Goal: Find contact information: Find contact information

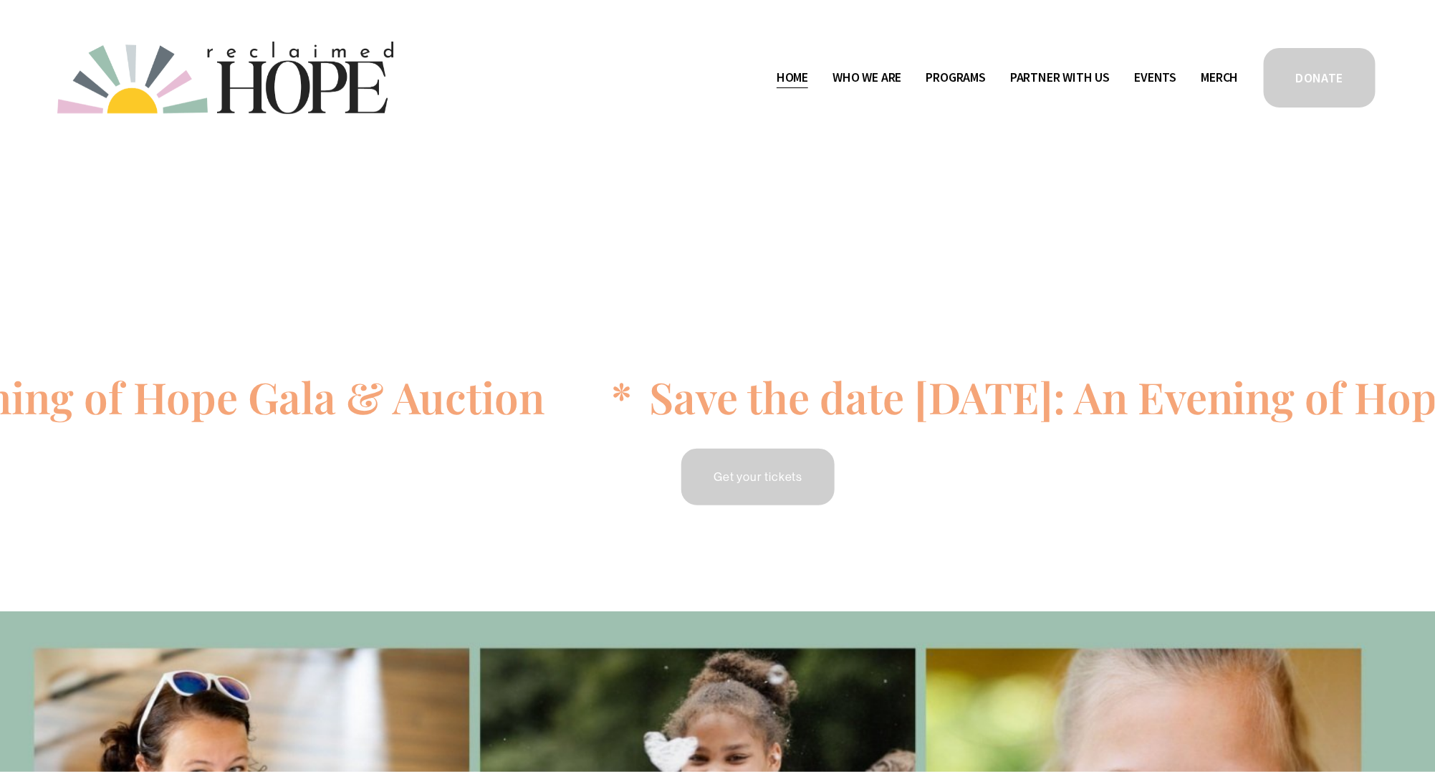
click at [0, 0] on span "Contact" at bounding box center [0, 0] width 0 height 0
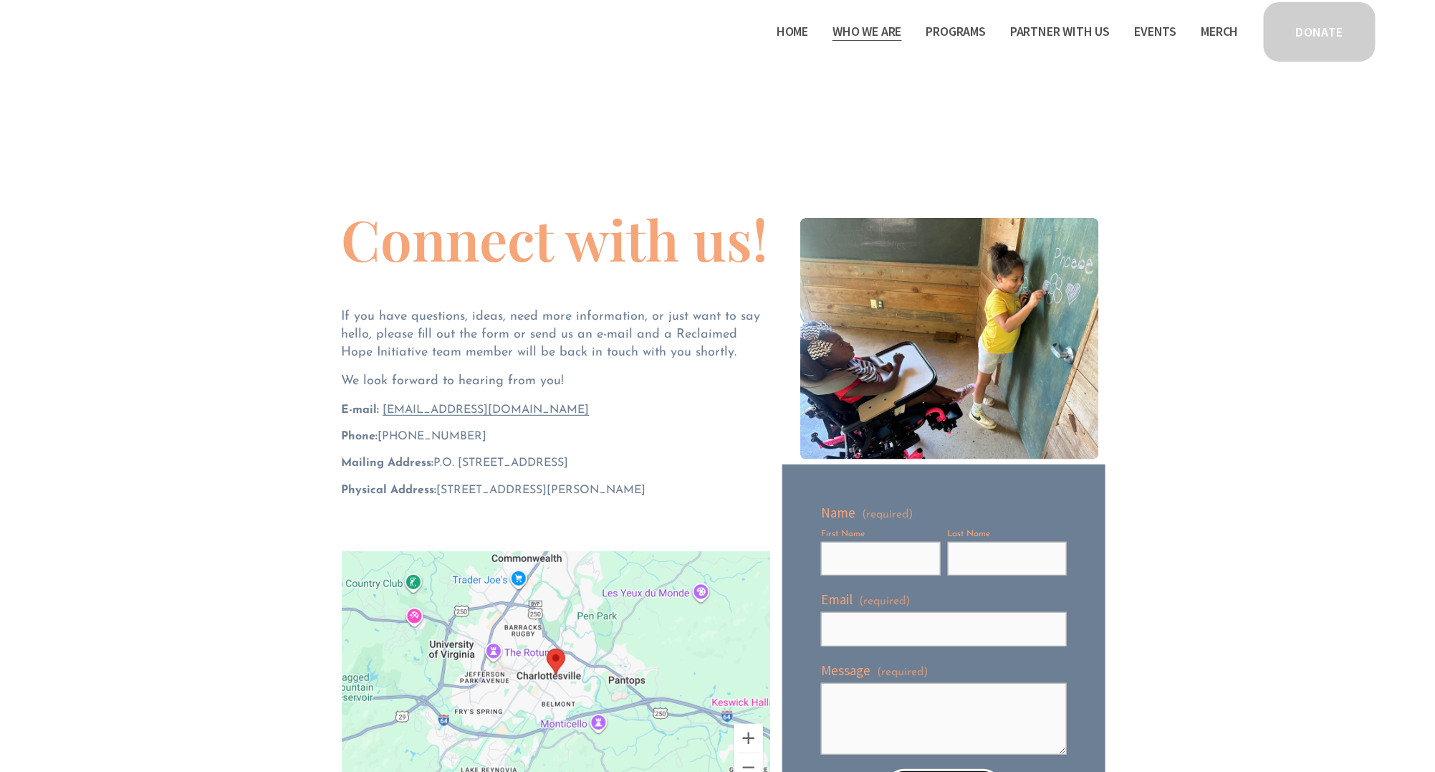
scroll to position [40, 0]
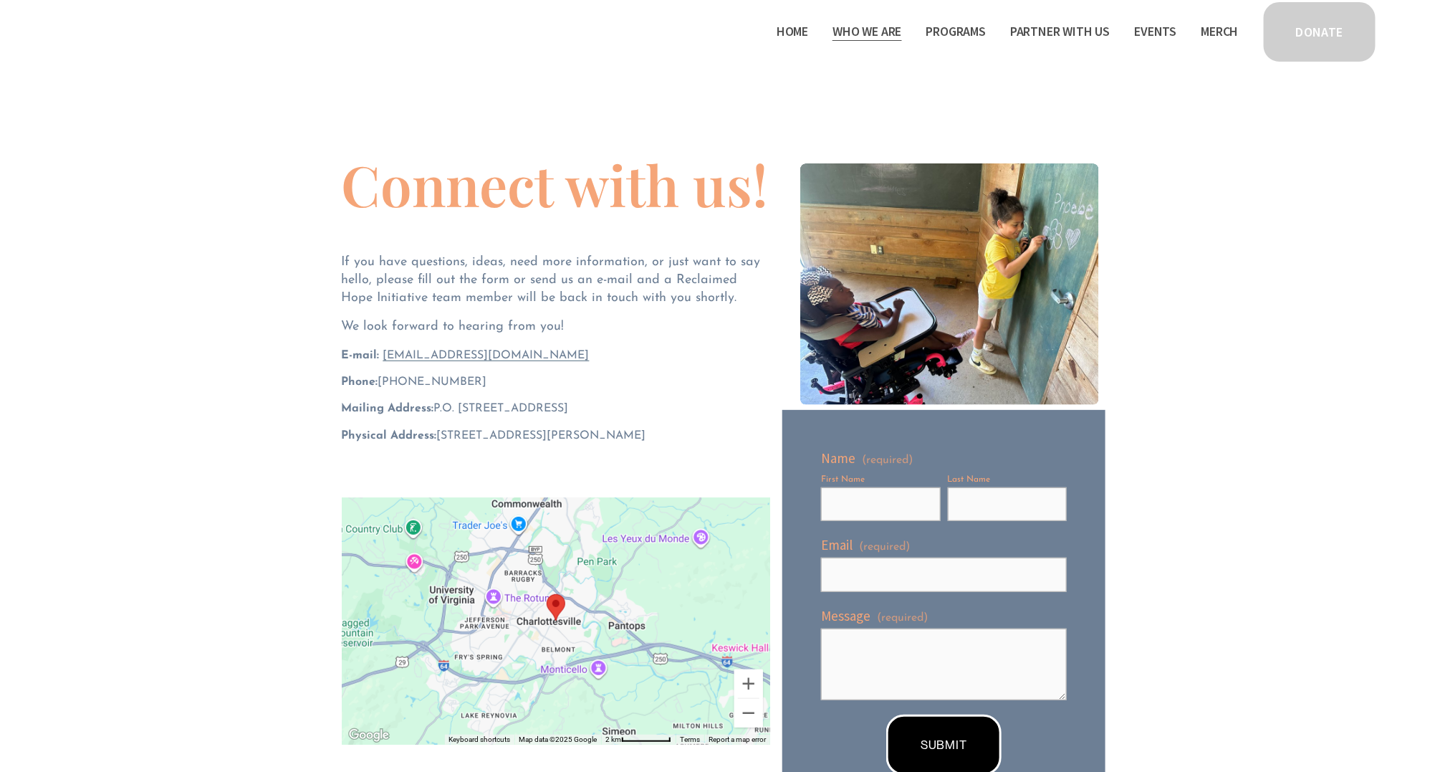
drag, startPoint x: 566, startPoint y: 355, endPoint x: 378, endPoint y: 352, distance: 187.7
click at [378, 352] on p "E-mail: hello@reclaimedhopeinitiative.org" at bounding box center [556, 355] width 428 height 16
copy p "hello@reclaimedhopeinitiative.org"
click at [0, 0] on span "Thrive Support Groups" at bounding box center [0, 0] width 0 height 0
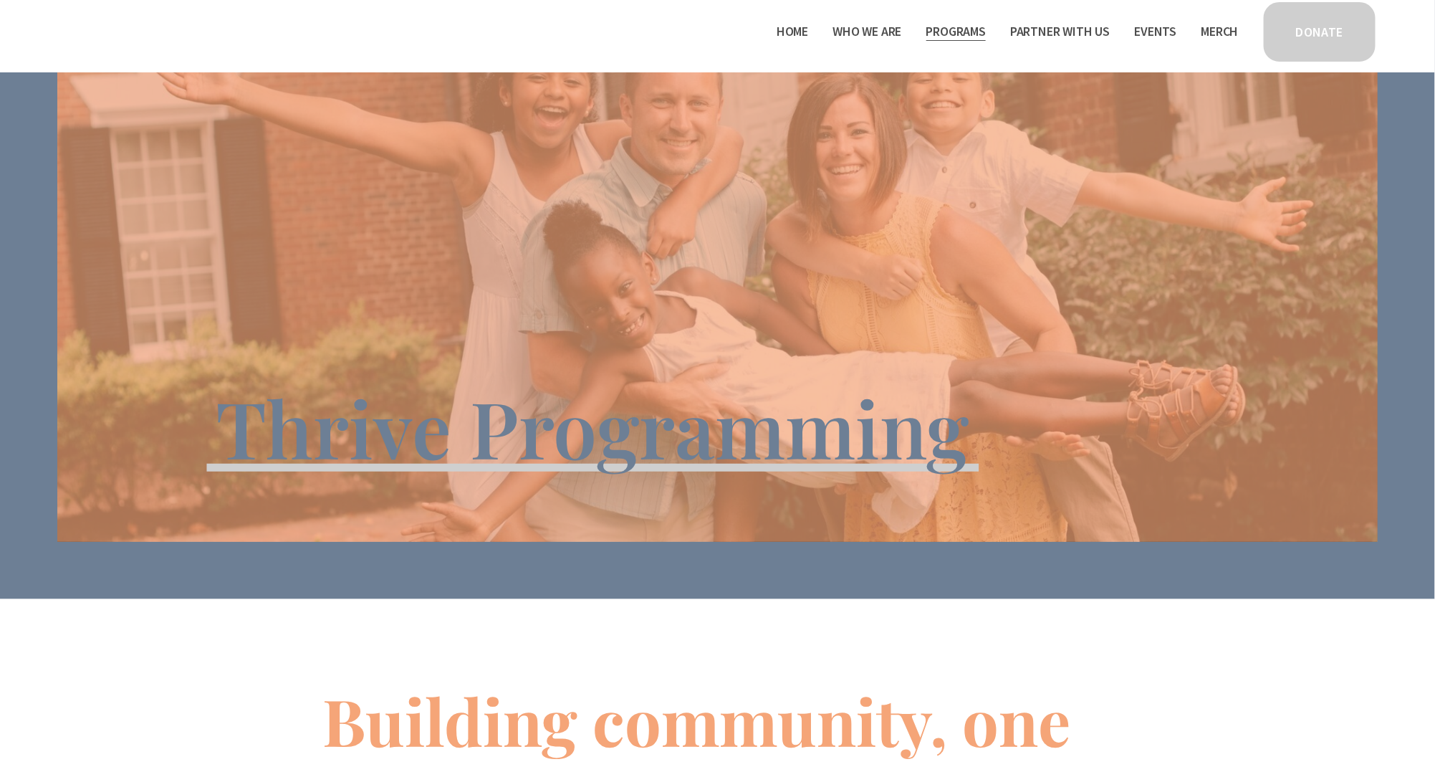
scroll to position [135, 0]
